Goal: Check status: Check status

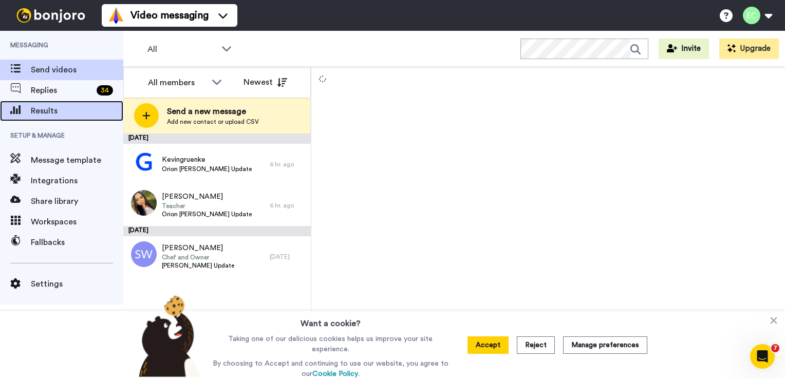
click at [51, 106] on span "Results" at bounding box center [77, 111] width 92 height 12
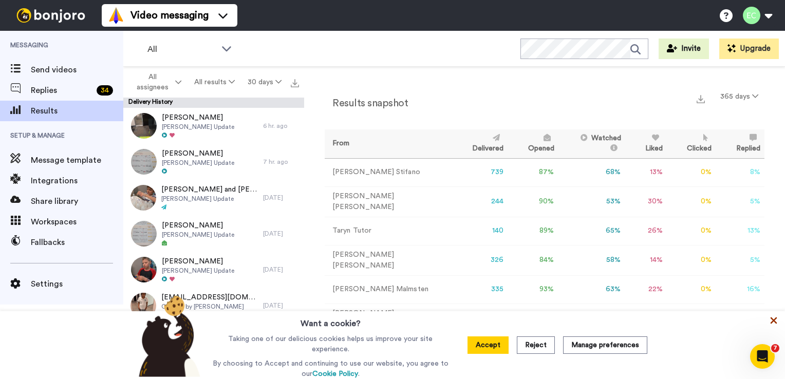
click at [774, 326] on icon at bounding box center [773, 320] width 10 height 10
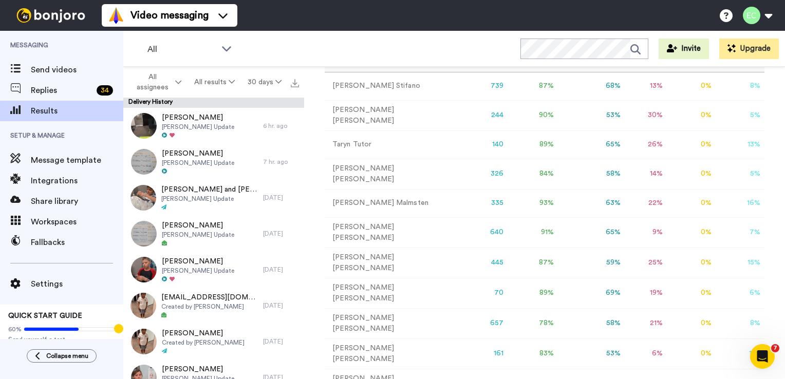
scroll to position [94, 0]
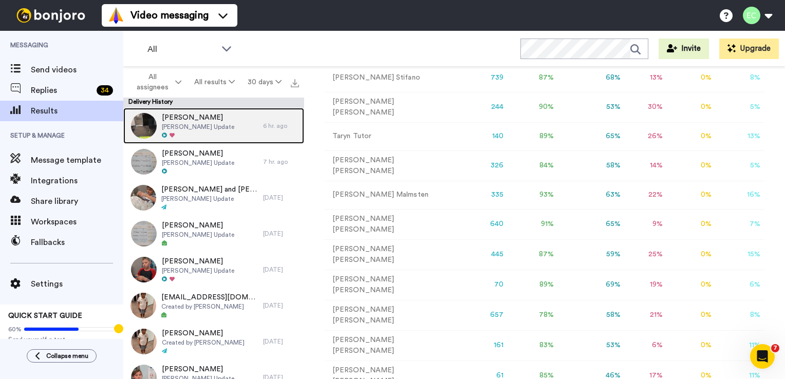
click at [198, 118] on span "[PERSON_NAME]" at bounding box center [198, 117] width 72 height 10
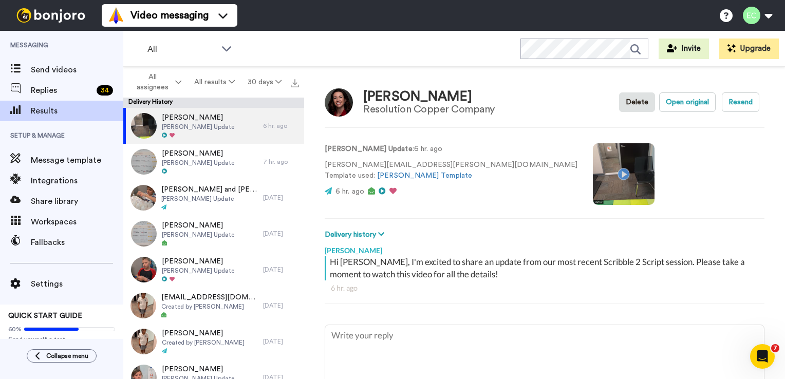
click at [593, 174] on video at bounding box center [624, 174] width 62 height 62
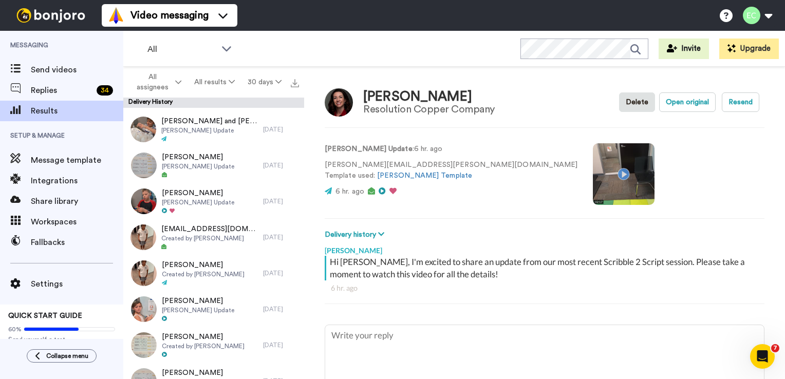
scroll to position [88, 0]
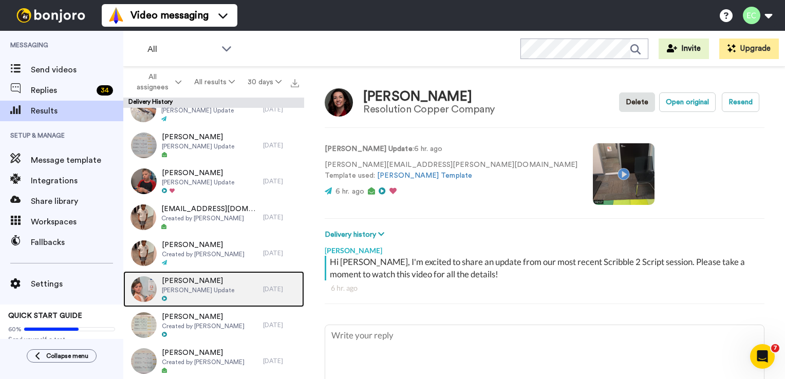
click at [191, 288] on span "[PERSON_NAME] Update" at bounding box center [198, 290] width 72 height 8
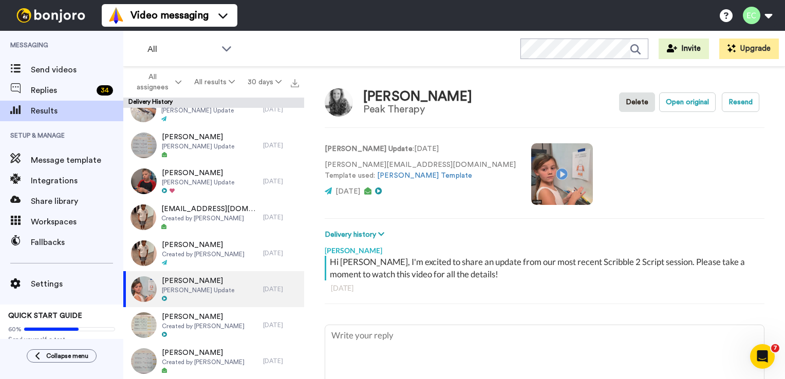
click at [531, 171] on video at bounding box center [562, 174] width 62 height 62
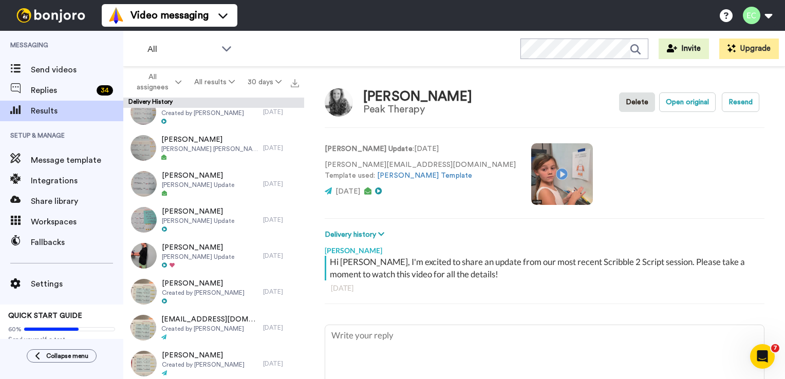
scroll to position [372, 0]
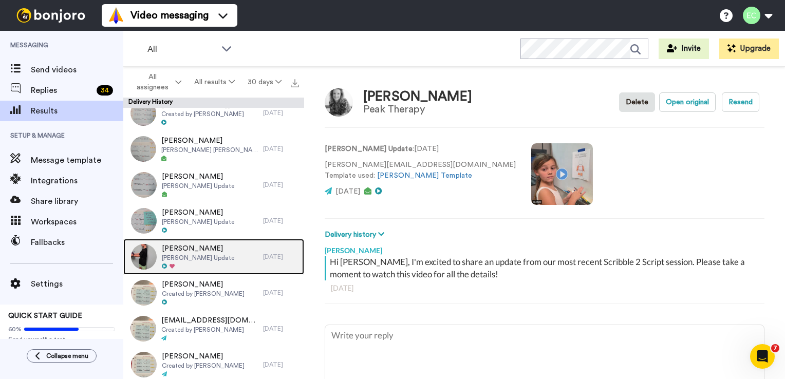
click at [193, 250] on span "[PERSON_NAME]" at bounding box center [198, 248] width 72 height 10
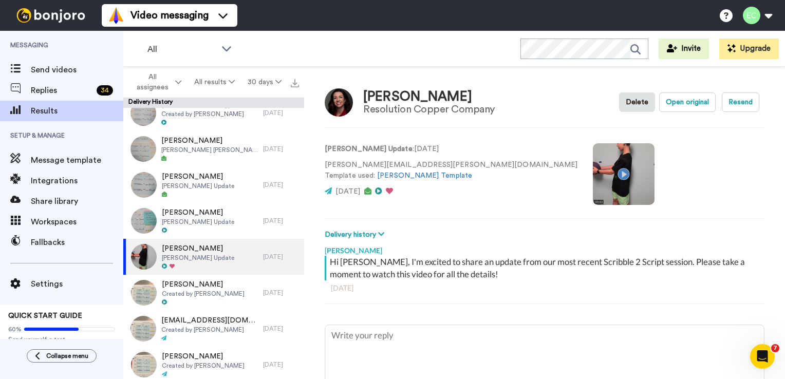
click at [593, 173] on video at bounding box center [624, 174] width 62 height 62
type textarea "x"
